Goal: Task Accomplishment & Management: Manage account settings

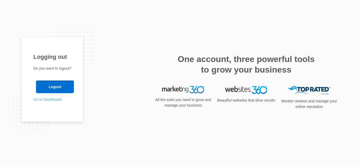
click at [53, 98] on link "Go to Dashboard" at bounding box center [47, 100] width 28 height 4
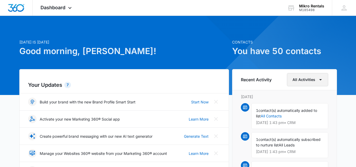
click at [293, 80] on button "All Activities" at bounding box center [307, 79] width 41 height 13
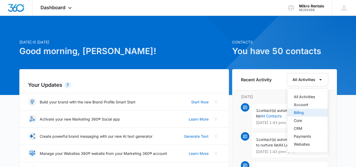
click at [301, 111] on div "Billing" at bounding box center [303, 113] width 21 height 4
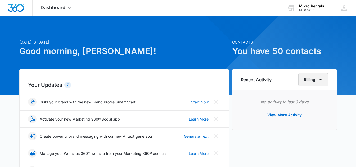
click at [322, 81] on icon "button" at bounding box center [320, 80] width 6 height 6
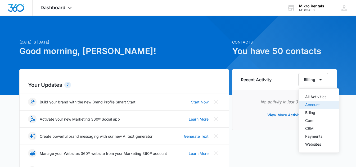
click at [319, 103] on div "Account" at bounding box center [315, 105] width 21 height 4
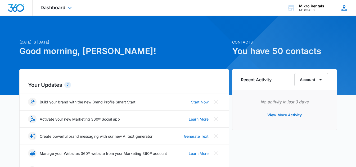
click at [342, 10] on icon at bounding box center [343, 7] width 5 height 5
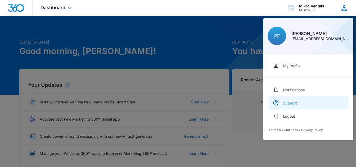
click at [294, 101] on div "Support" at bounding box center [290, 103] width 14 height 4
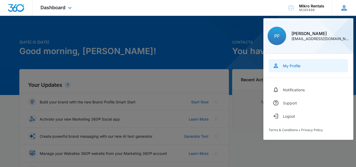
click at [296, 65] on div "My Profile" at bounding box center [291, 66] width 17 height 4
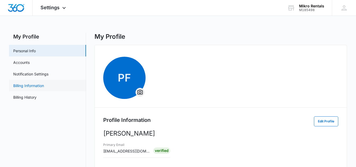
click at [28, 86] on link "Billing Information" at bounding box center [28, 86] width 31 height 6
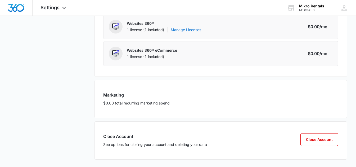
scroll to position [140, 0]
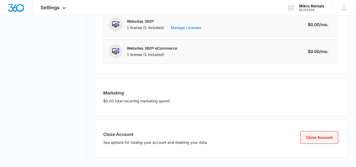
click at [312, 138] on button "Close Account" at bounding box center [319, 137] width 38 height 13
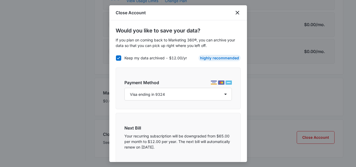
click at [118, 57] on icon at bounding box center [118, 58] width 5 height 5
click at [116, 58] on input "Keep my data archived - $12.00/yr" at bounding box center [116, 58] width 0 height 0
checkbox input "false"
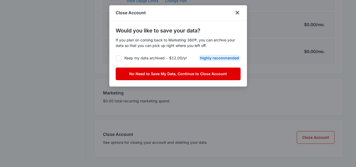
click at [197, 71] on button "No Need to Save My Data, Continue to Close Account" at bounding box center [178, 74] width 125 height 13
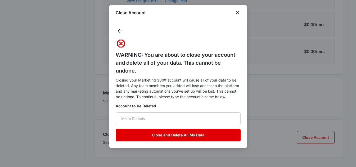
drag, startPoint x: 188, startPoint y: 136, endPoint x: 193, endPoint y: 92, distance: 43.9
click at [193, 92] on div "WARNING: You are about to close your account and delete all of your data. This …" at bounding box center [178, 84] width 125 height 115
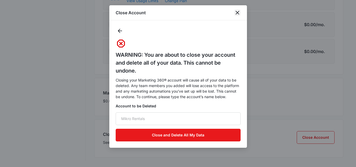
click at [237, 11] on icon "close" at bounding box center [237, 13] width 6 height 6
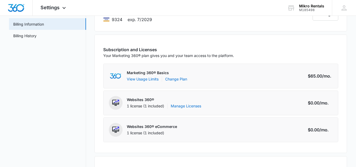
scroll to position [0, 0]
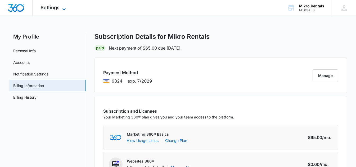
click at [54, 7] on span "Settings" at bounding box center [49, 8] width 19 height 6
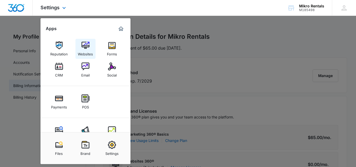
click at [86, 44] on img at bounding box center [85, 46] width 8 height 8
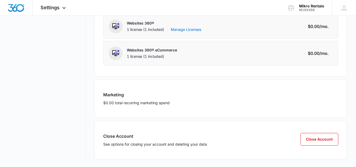
scroll to position [140, 0]
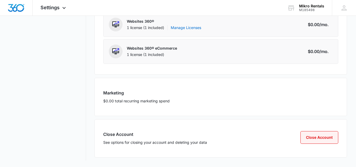
click at [322, 138] on button "Close Account" at bounding box center [319, 137] width 38 height 13
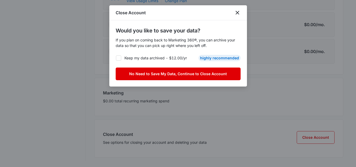
click at [179, 73] on button "No Need to Save My Data, Continue to Close Account" at bounding box center [178, 74] width 125 height 13
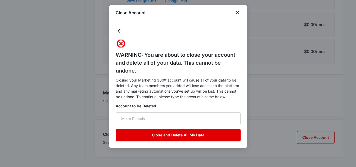
click at [177, 136] on button "Close and Delete All My Data" at bounding box center [178, 135] width 125 height 13
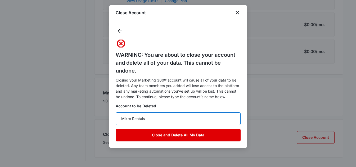
type input "Mikro Rentals"
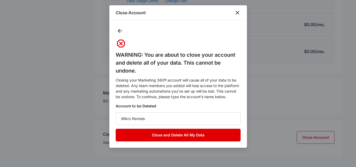
click at [191, 135] on button "Close and Delete All My Data" at bounding box center [178, 135] width 125 height 13
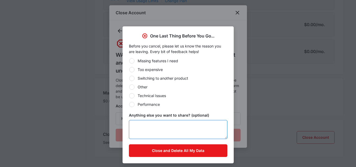
click at [161, 127] on textarea "Anything else you want to share? (optional)" at bounding box center [178, 129] width 98 height 19
type textarea "B"
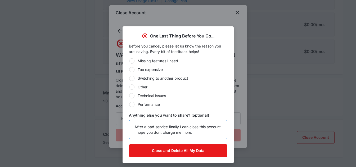
type textarea "After a bad service finally I can close this account. I hope you dont charge me…"
click at [132, 77] on div at bounding box center [131, 78] width 5 height 5
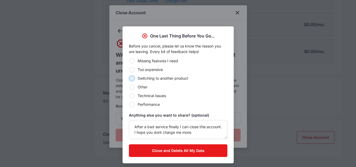
click at [129, 78] on input "Switching to another product" at bounding box center [129, 78] width 0 height 0
radio input "true"
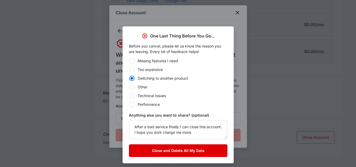
click at [183, 149] on button "Close and Delete All My Data" at bounding box center [178, 151] width 98 height 13
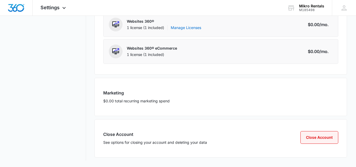
click at [311, 137] on button "Close Account" at bounding box center [319, 137] width 38 height 13
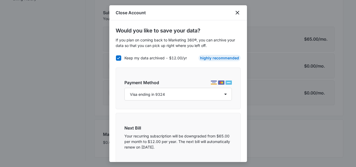
scroll to position [99, 0]
click at [116, 57] on icon at bounding box center [118, 58] width 5 height 5
click at [116, 58] on input "Keep my data archived - $12.00/yr" at bounding box center [116, 58] width 0 height 0
checkbox input "false"
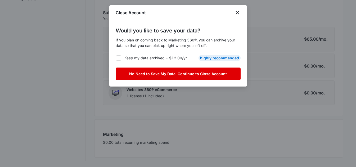
click at [171, 74] on button "No Need to Save My Data, Continue to Close Account" at bounding box center [178, 74] width 125 height 13
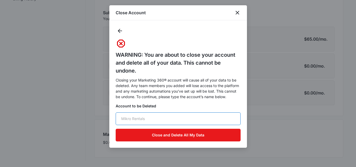
click at [132, 118] on input "text" at bounding box center [178, 119] width 125 height 13
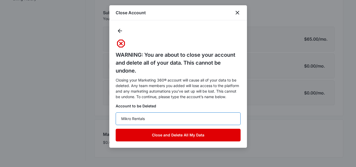
type input "Mikro Rentals"
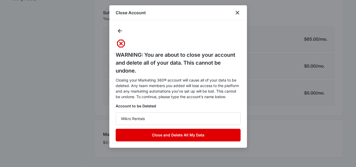
click at [164, 134] on button "Close and Delete All My Data" at bounding box center [178, 135] width 125 height 13
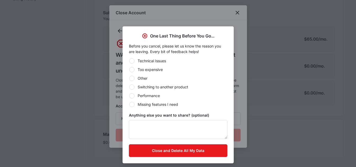
click at [131, 88] on div at bounding box center [131, 87] width 5 height 5
click at [129, 87] on input "Switching to another product" at bounding box center [129, 87] width 0 height 0
radio input "true"
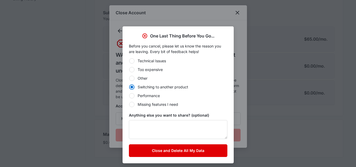
click at [175, 151] on button "Close and Delete All My Data" at bounding box center [178, 151] width 98 height 13
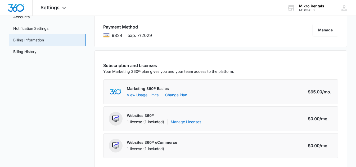
scroll to position [19, 0]
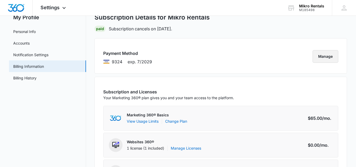
click at [322, 53] on button "Manage" at bounding box center [325, 56] width 26 height 13
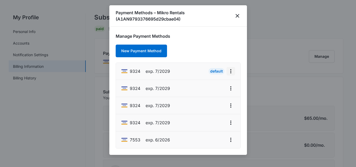
click at [232, 70] on icon "actions.viewMore" at bounding box center [230, 71] width 6 height 6
click at [219, 85] on div "Edit Card" at bounding box center [214, 86] width 16 height 4
select select "7"
select select "2029"
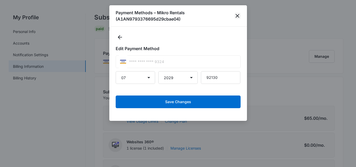
click at [237, 15] on icon "close" at bounding box center [237, 16] width 6 height 6
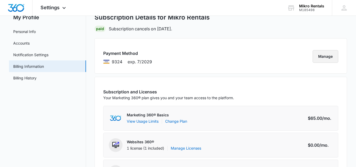
click at [324, 56] on button "Manage" at bounding box center [325, 56] width 26 height 13
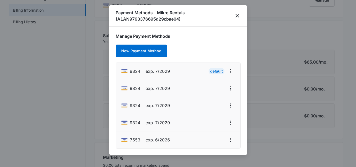
scroll to position [99, 0]
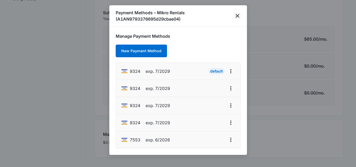
click at [237, 14] on icon "close" at bounding box center [237, 16] width 6 height 6
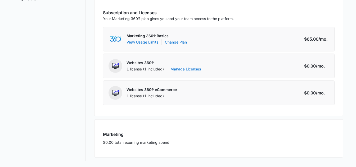
scroll to position [0, 0]
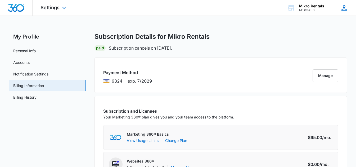
click at [344, 7] on icon at bounding box center [343, 7] width 5 height 5
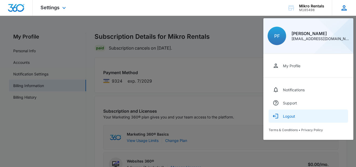
click at [291, 116] on div "Logout" at bounding box center [289, 116] width 12 height 4
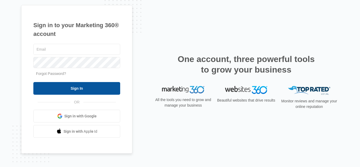
type input "[EMAIL_ADDRESS][DOMAIN_NAME]"
click at [80, 88] on input "Sign In" at bounding box center [76, 88] width 87 height 13
